Goal: Book appointment/travel/reservation

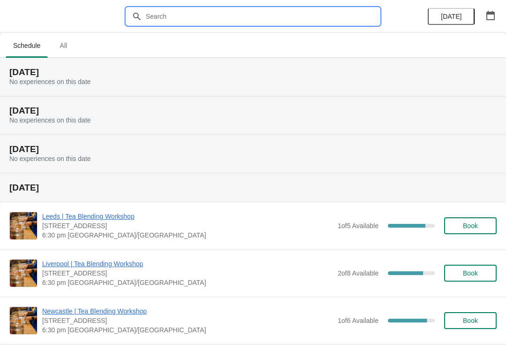
click at [179, 19] on input "text" at bounding box center [262, 16] width 234 height 17
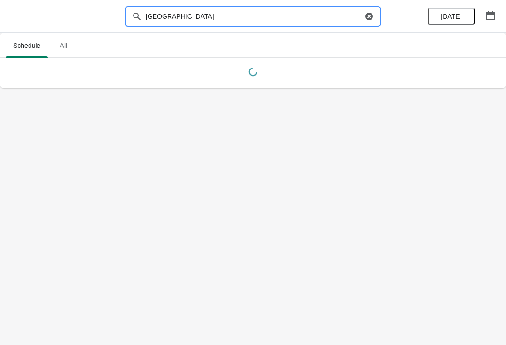
type input "[GEOGRAPHIC_DATA]"
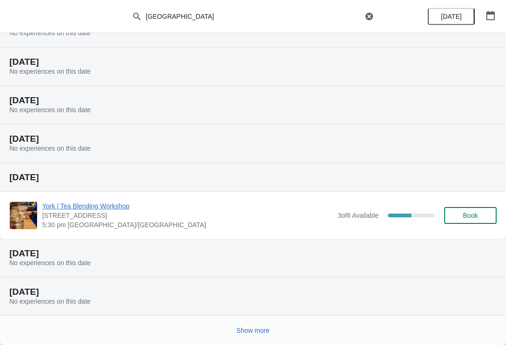
scroll to position [87, 0]
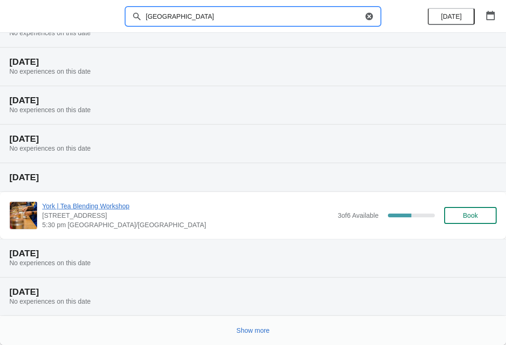
click at [457, 242] on div "[DATE] No experiences on this date" at bounding box center [253, 258] width 506 height 38
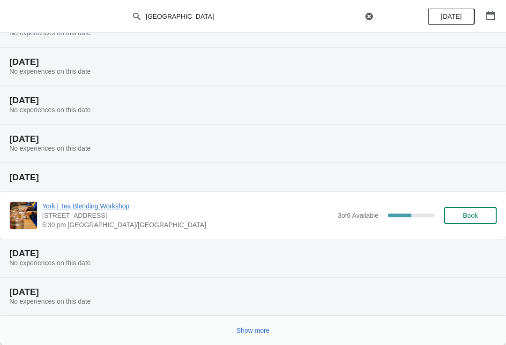
click at [475, 213] on span "Book" at bounding box center [470, 214] width 15 height 7
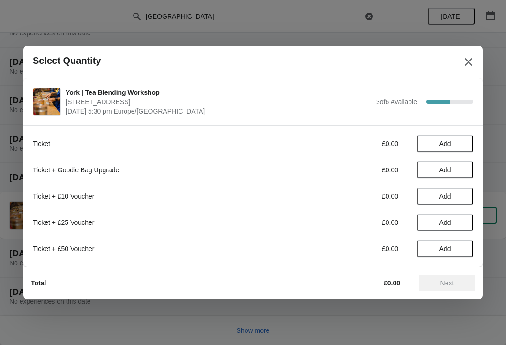
click at [453, 137] on button "Add" at bounding box center [445, 143] width 56 height 17
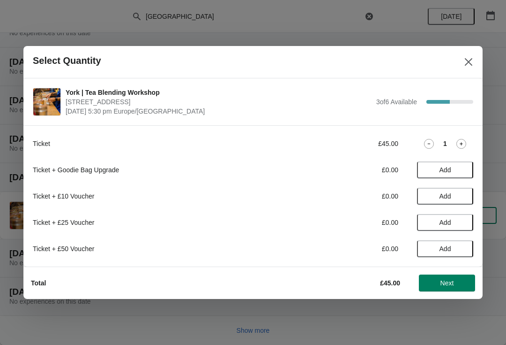
click at [459, 282] on span "Next" at bounding box center [447, 282] width 41 height 7
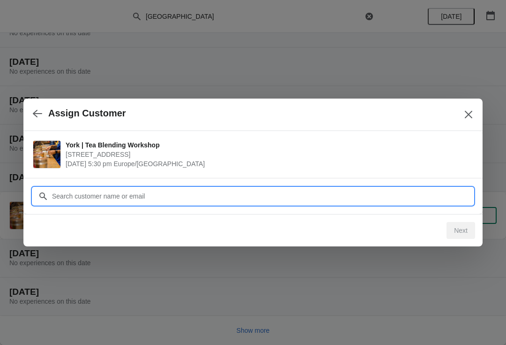
click at [98, 196] on input "Customer" at bounding box center [263, 195] width 422 height 17
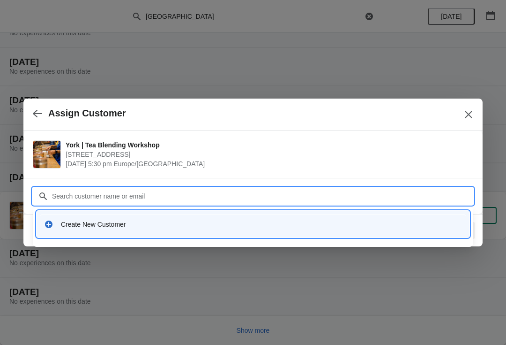
click at [86, 227] on div "Create New Customer" at bounding box center [261, 223] width 401 height 9
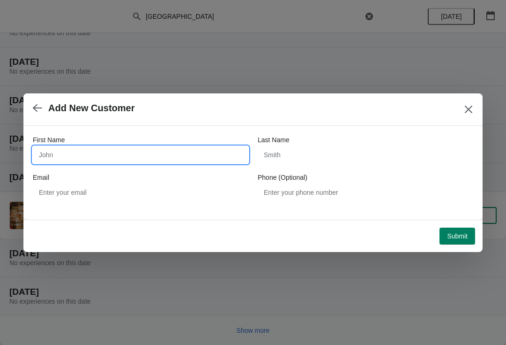
click at [75, 155] on input "First Name" at bounding box center [141, 154] width 216 height 17
type input "R"
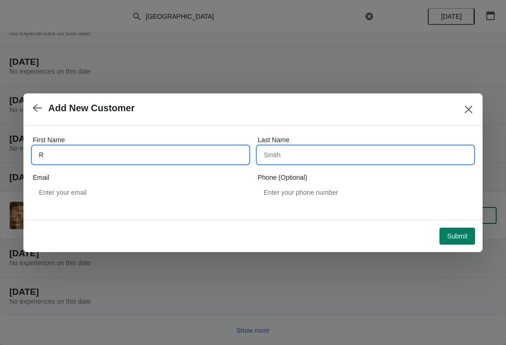
click at [295, 151] on input "Last Name" at bounding box center [366, 154] width 216 height 17
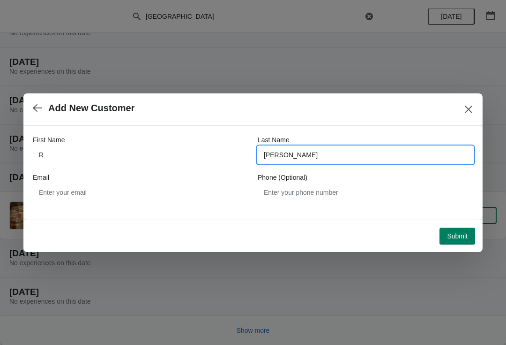
type input "[PERSON_NAME]"
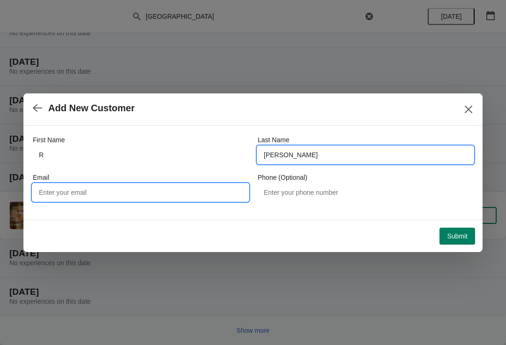
click at [93, 191] on input "Email" at bounding box center [141, 192] width 216 height 17
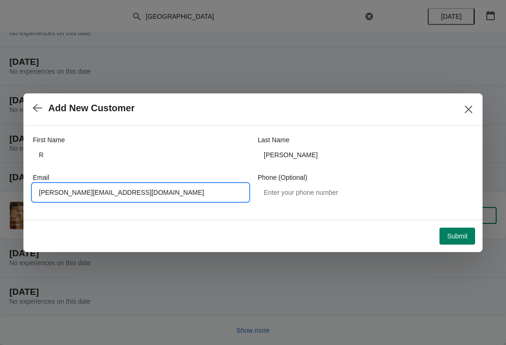
type input "[PERSON_NAME][EMAIL_ADDRESS][DOMAIN_NAME]"
click at [463, 235] on span "Submit" at bounding box center [457, 235] width 21 height 7
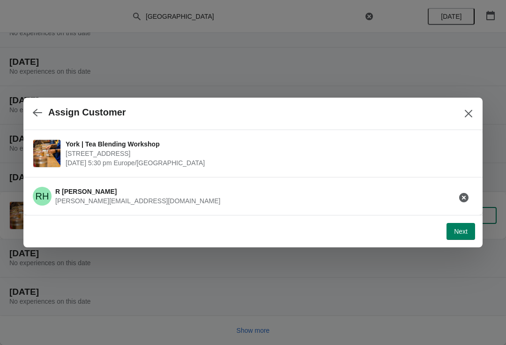
click at [464, 234] on span "Next" at bounding box center [461, 230] width 14 height 7
select select "No"
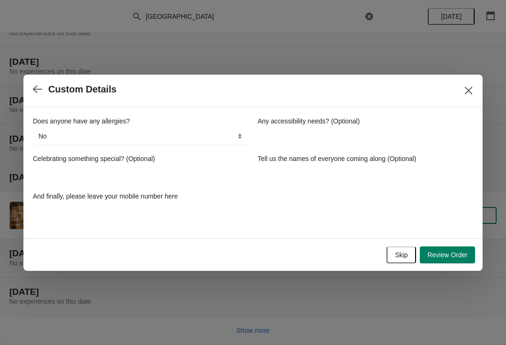
click at [451, 255] on span "Review Order" at bounding box center [447, 254] width 40 height 7
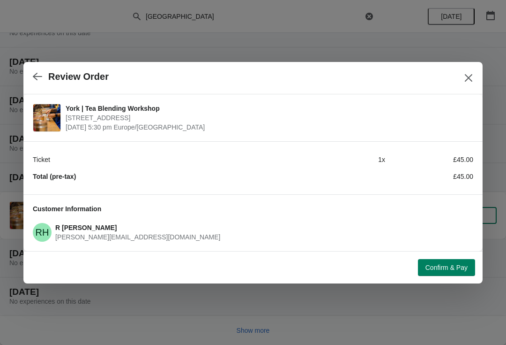
click at [467, 76] on icon "Close" at bounding box center [468, 77] width 7 height 7
